Goal: Transaction & Acquisition: Purchase product/service

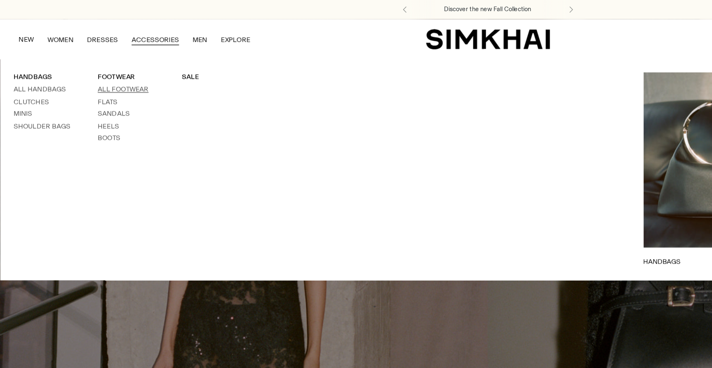
click at [94, 66] on link "All Footwear" at bounding box center [89, 65] width 37 height 6
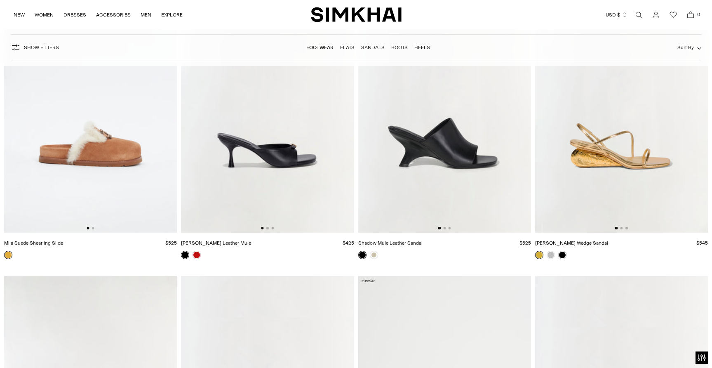
scroll to position [1961, 0]
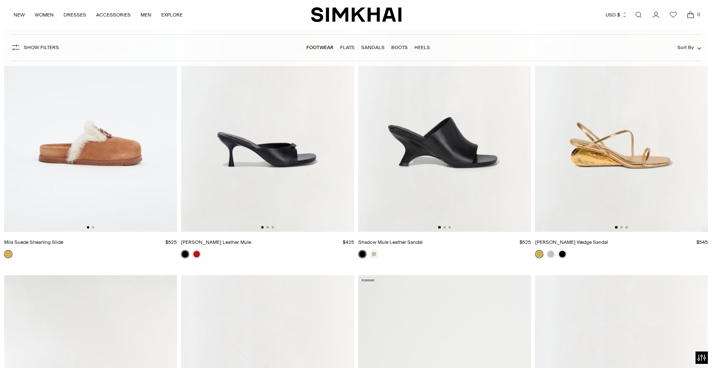
click at [614, 171] on img at bounding box center [621, 101] width 173 height 259
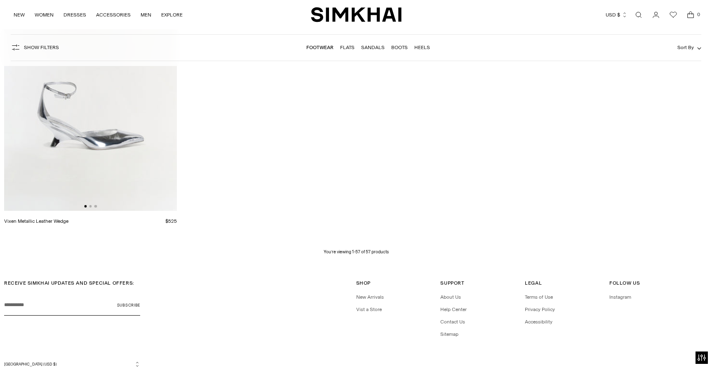
scroll to position [4413, 0]
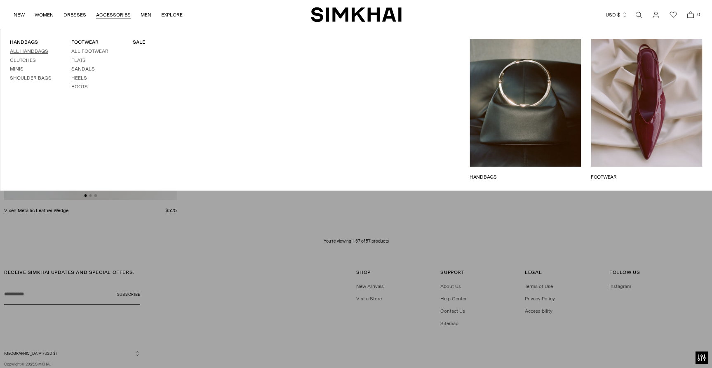
click at [30, 49] on link "All Handbags" at bounding box center [29, 51] width 38 height 6
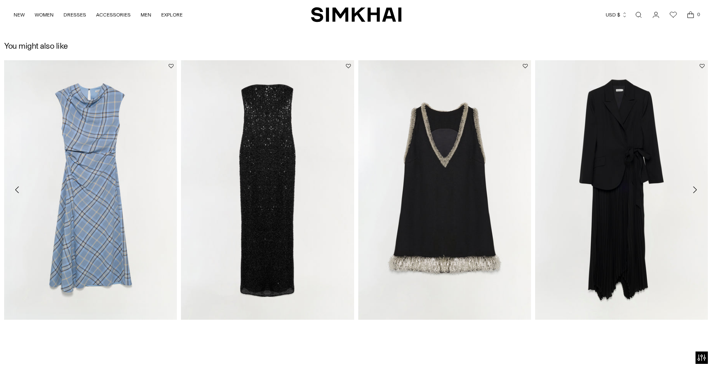
scroll to position [748, 0]
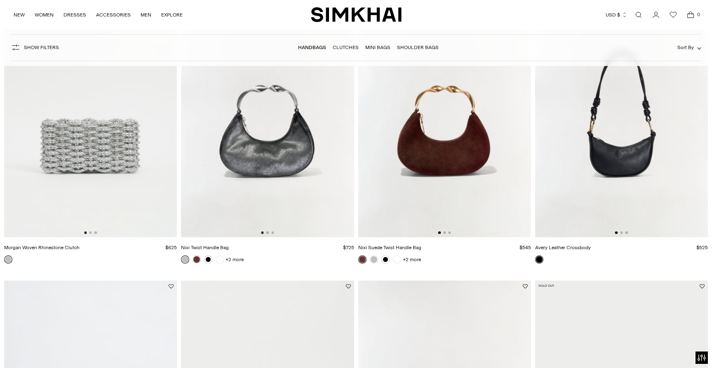
scroll to position [747, 0]
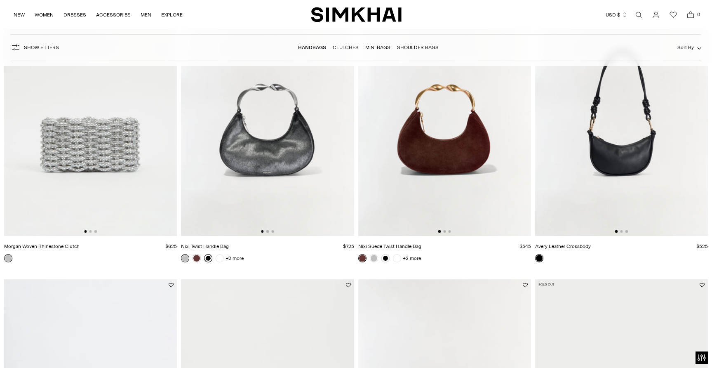
click at [209, 257] on link at bounding box center [208, 258] width 8 height 8
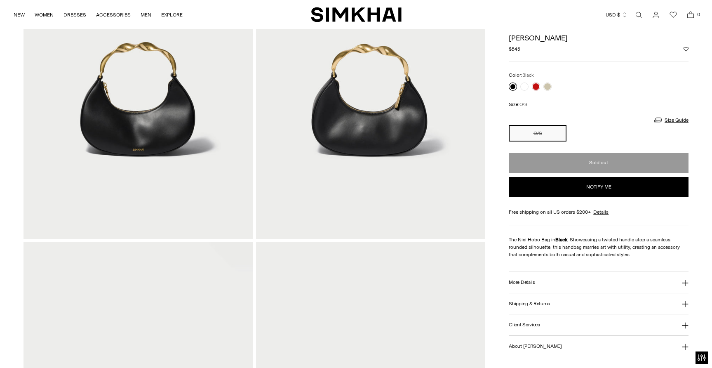
scroll to position [174, 0]
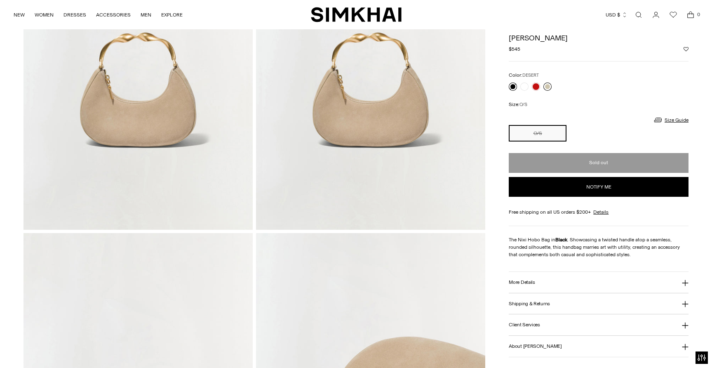
click at [547, 87] on link at bounding box center [547, 86] width 8 height 8
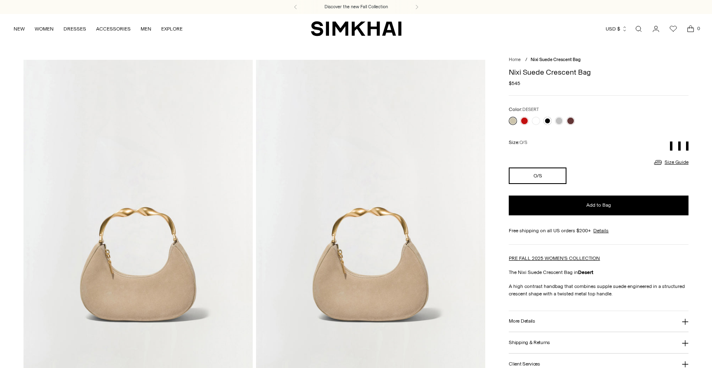
click at [554, 147] on div "Size: O/S" at bounding box center [599, 143] width 180 height 16
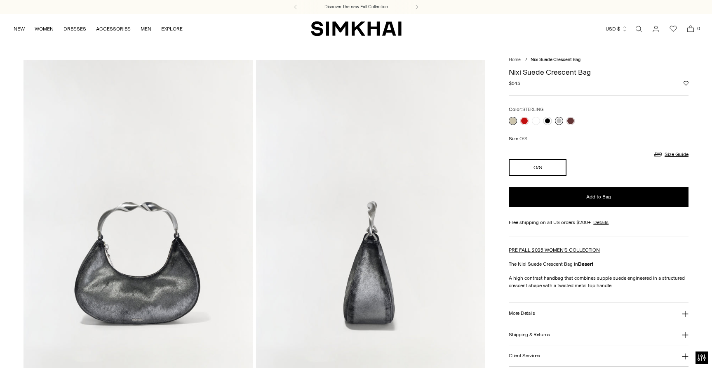
click at [558, 119] on link at bounding box center [559, 121] width 8 height 8
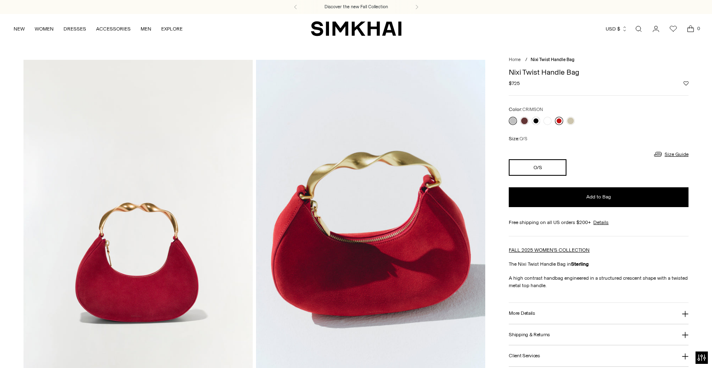
click at [556, 119] on link at bounding box center [559, 121] width 8 height 8
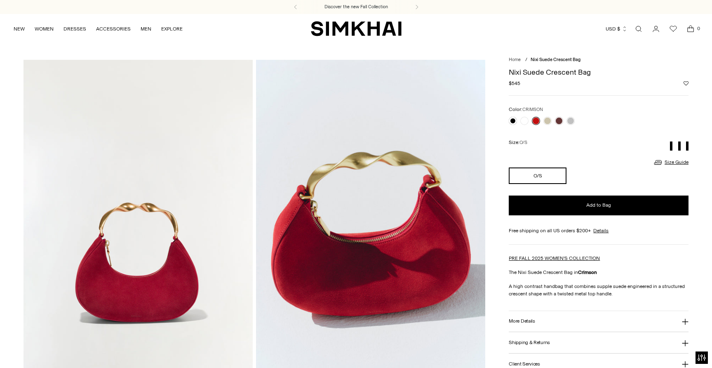
scroll to position [16, 0]
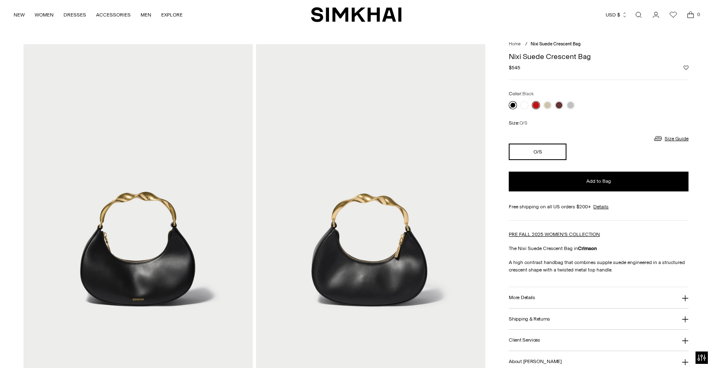
click at [511, 104] on link at bounding box center [513, 105] width 8 height 8
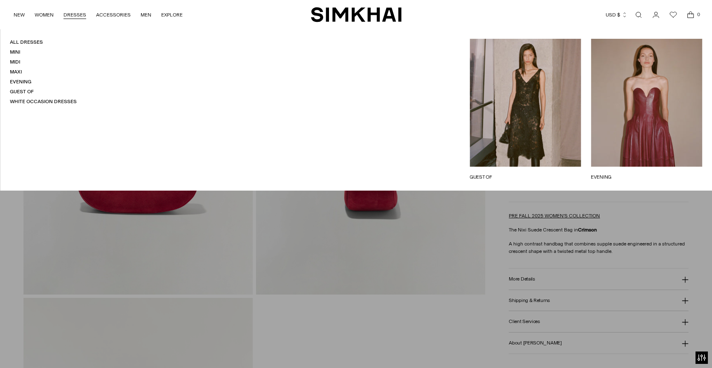
scroll to position [459, 0]
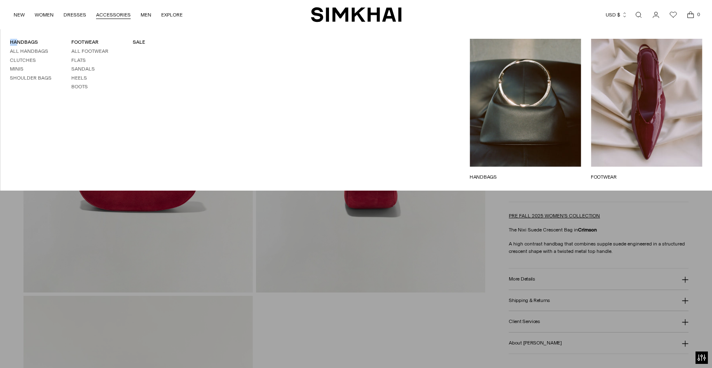
drag, startPoint x: 13, startPoint y: 38, endPoint x: 17, endPoint y: 46, distance: 9.2
click at [17, 46] on div "HANDBAGS All Handbags Clutches Minis Shoulder Bags FOOTWEAR All Footwear Flats …" at bounding box center [123, 110] width 246 height 162
click at [19, 52] on link "All Handbags" at bounding box center [29, 51] width 38 height 6
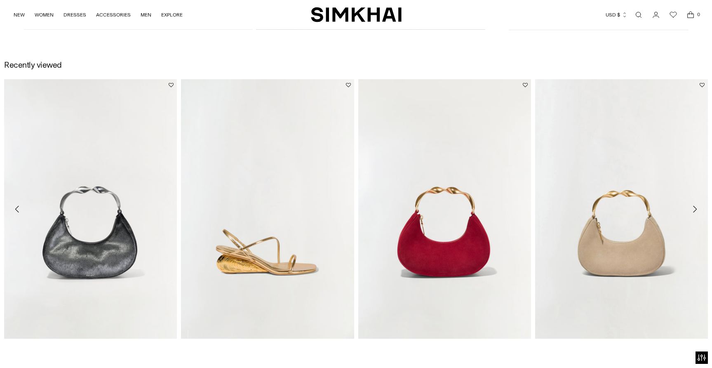
scroll to position [1069, 0]
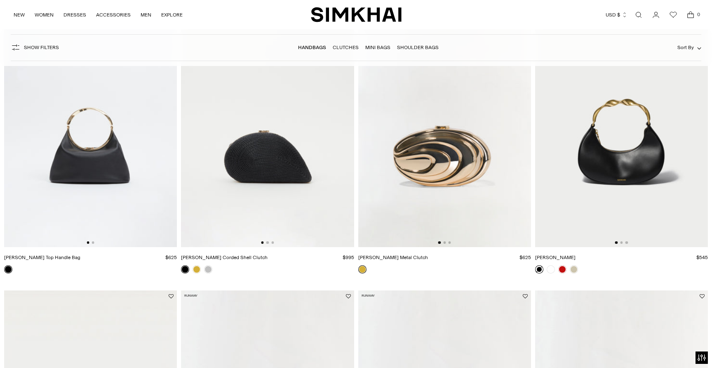
scroll to position [1041, 0]
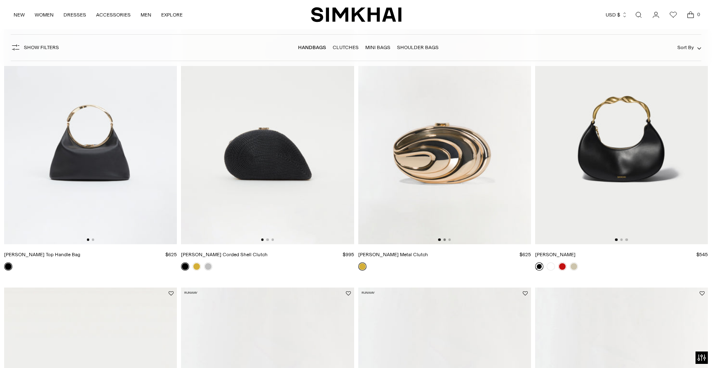
click at [444, 241] on button "Go to slide 2" at bounding box center [444, 239] width 2 height 2
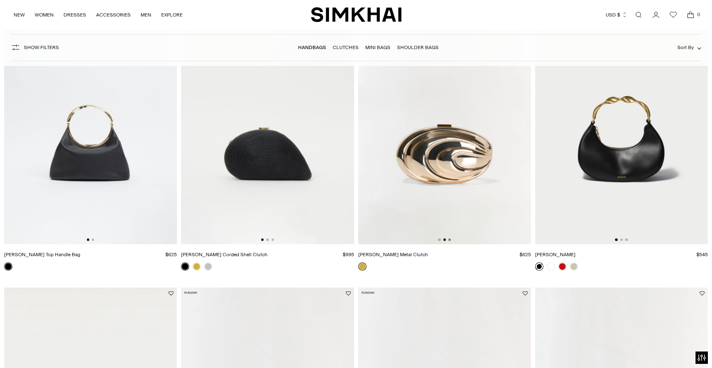
click at [450, 239] on button "Go to slide 3" at bounding box center [449, 239] width 2 height 2
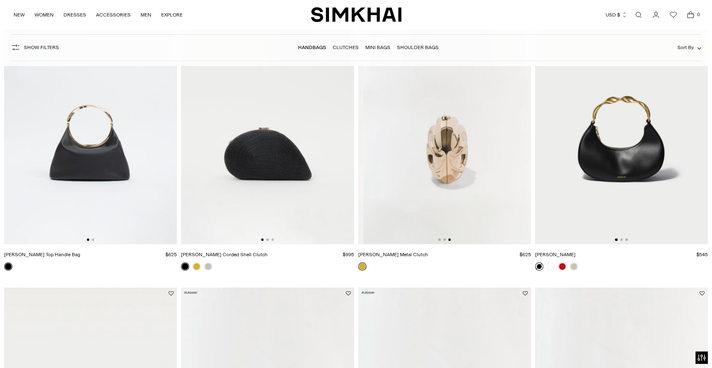
scroll to position [0, 345]
click at [193, 269] on link at bounding box center [196, 266] width 8 height 8
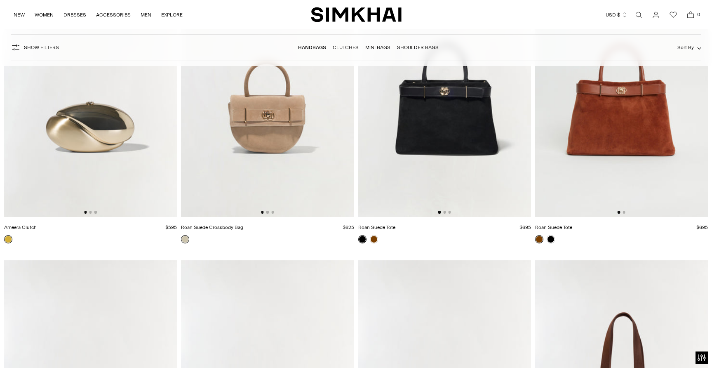
scroll to position [2279, 0]
click at [89, 212] on button "Go to slide 2" at bounding box center [90, 211] width 2 height 2
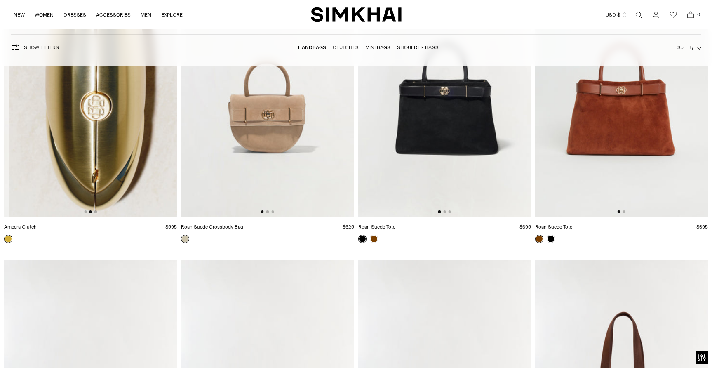
scroll to position [0, 173]
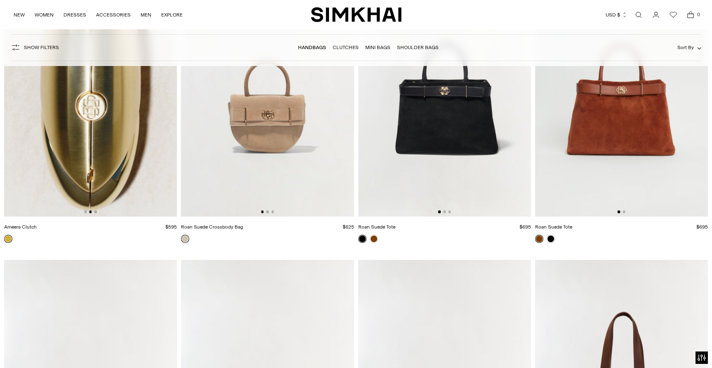
click at [97, 212] on img at bounding box center [90, 86] width 173 height 259
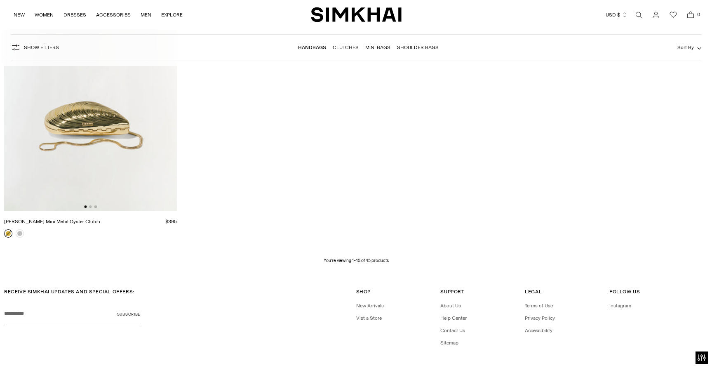
scroll to position [3539, 0]
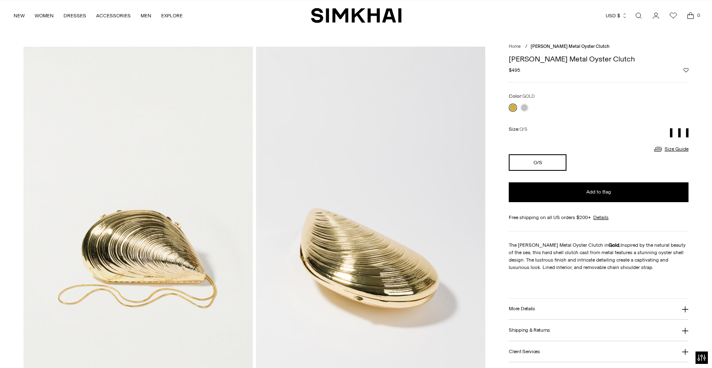
scroll to position [103, 0]
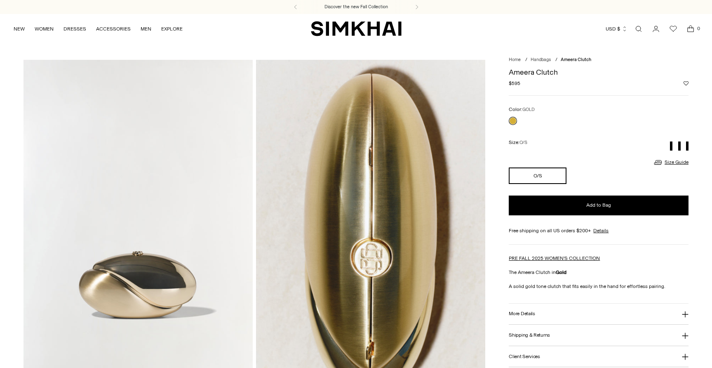
scroll to position [21, 0]
